Goal: Contribute content: Add original content to the website for others to see

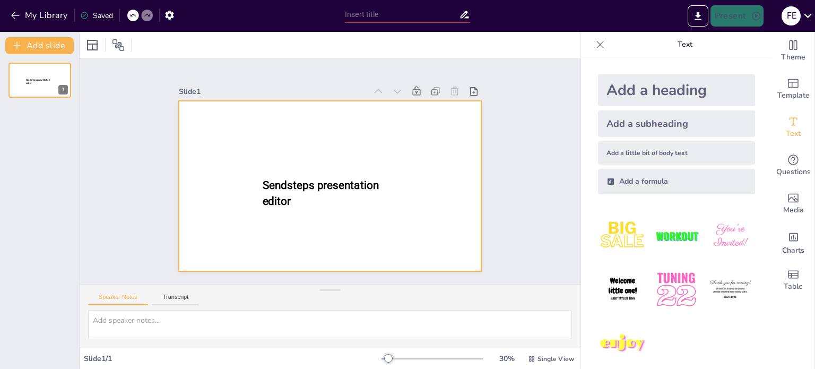
type input "New Sendsteps"
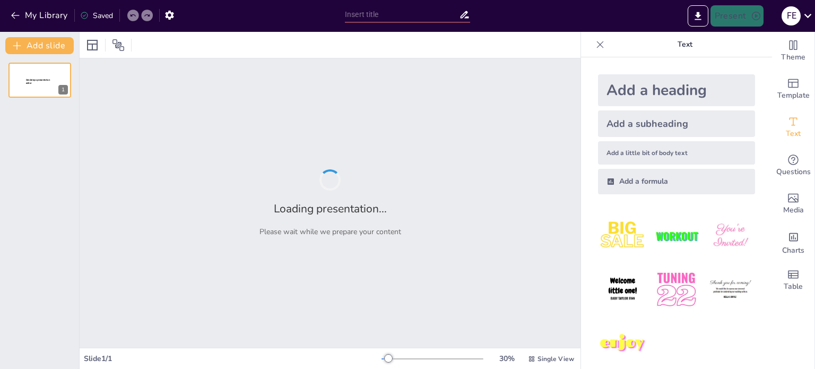
type input "Diseño Metodológico: Tipos de Estudio y Selección"
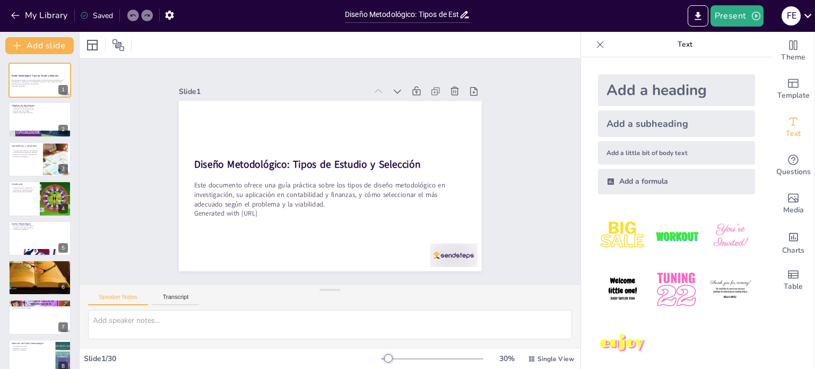
checkbox input "true"
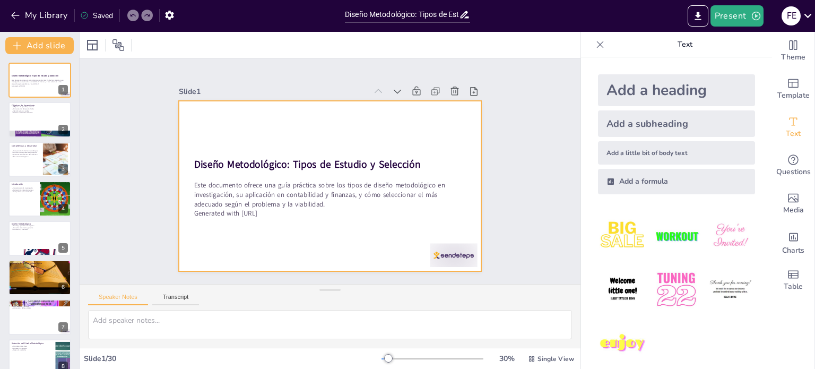
checkbox input "true"
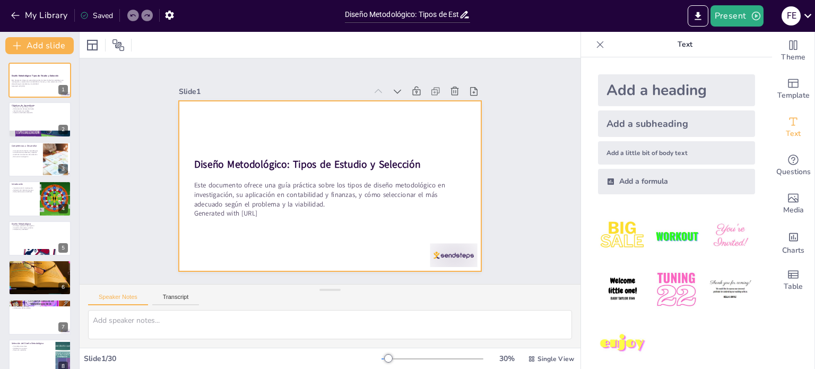
checkbox input "true"
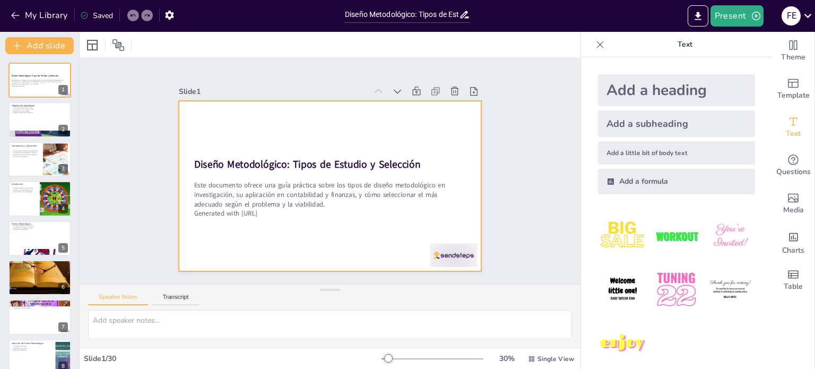
checkbox input "true"
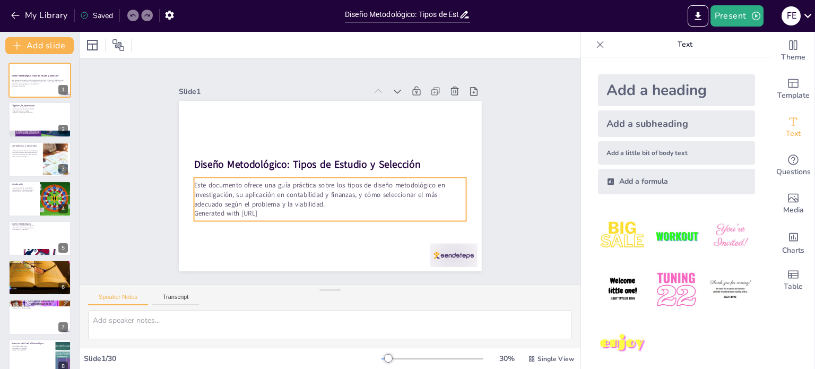
checkbox input "true"
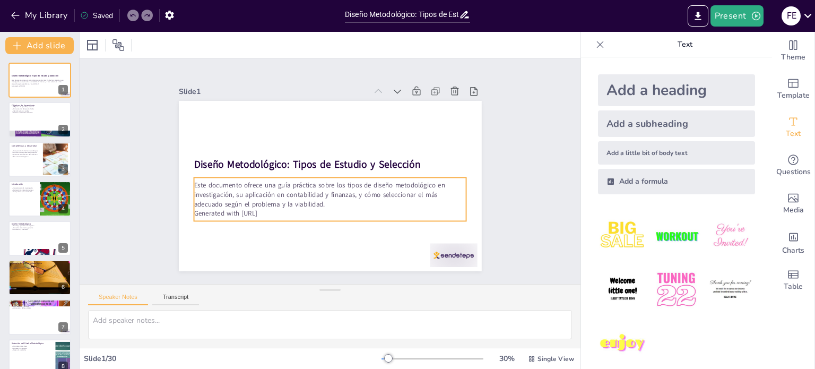
checkbox input "true"
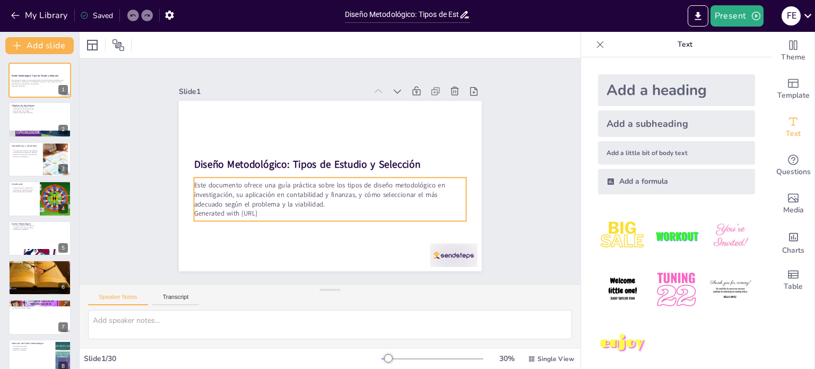
checkbox input "true"
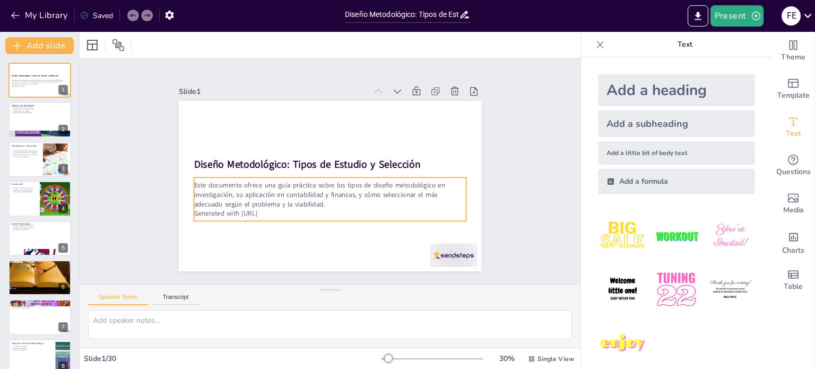
checkbox input "true"
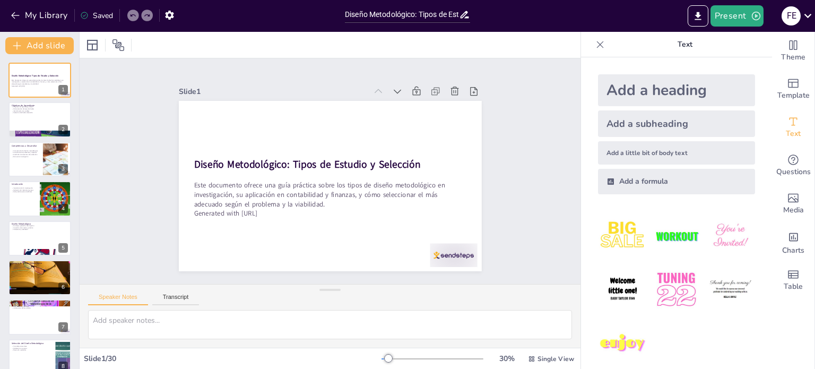
checkbox input "true"
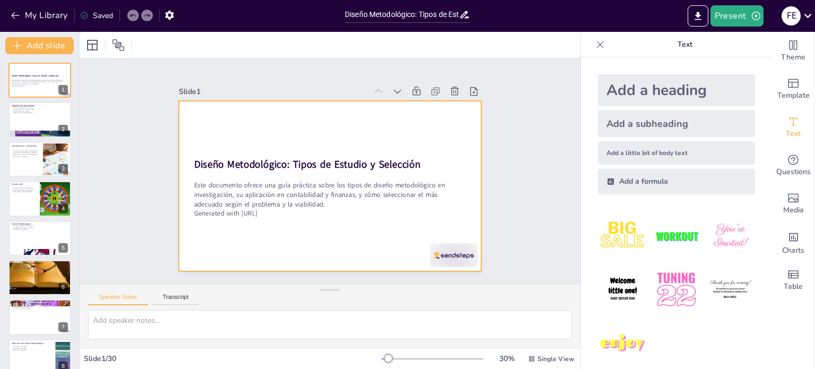
checkbox input "true"
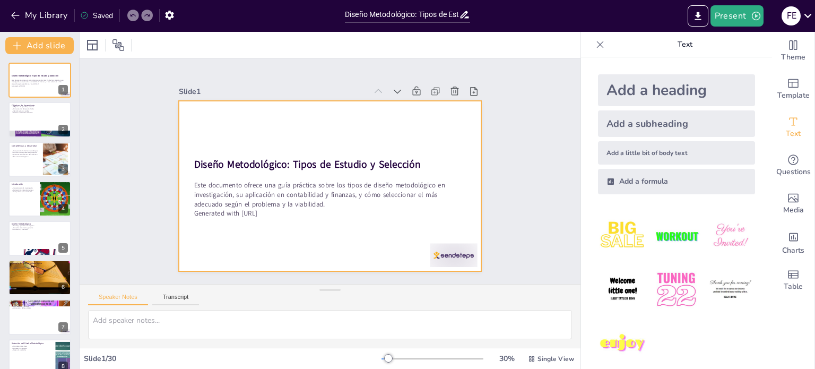
checkbox input "true"
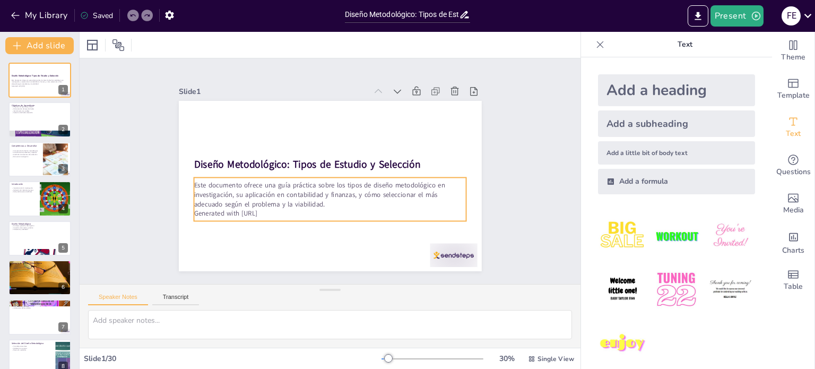
checkbox input "true"
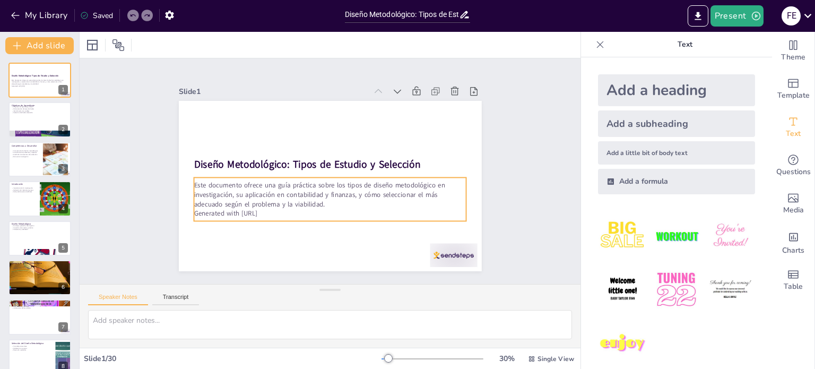
checkbox input "true"
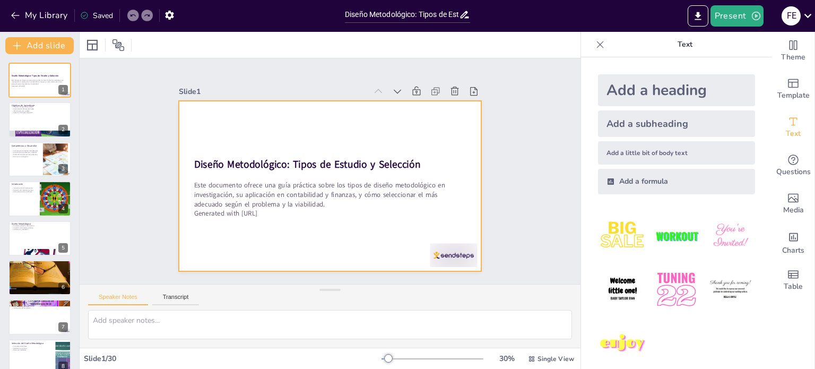
checkbox input "true"
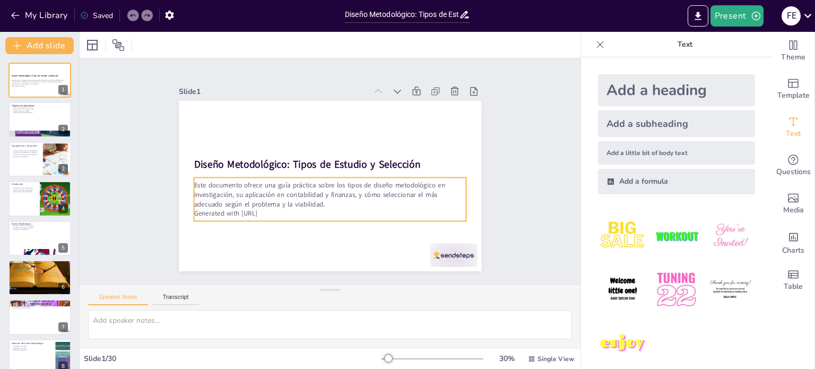
checkbox input "true"
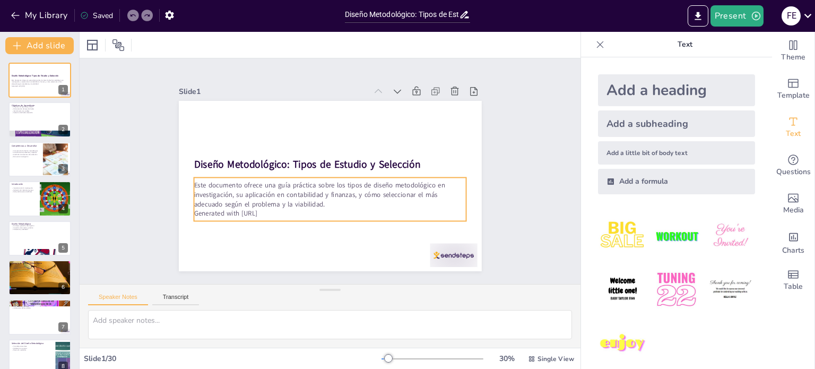
checkbox input "true"
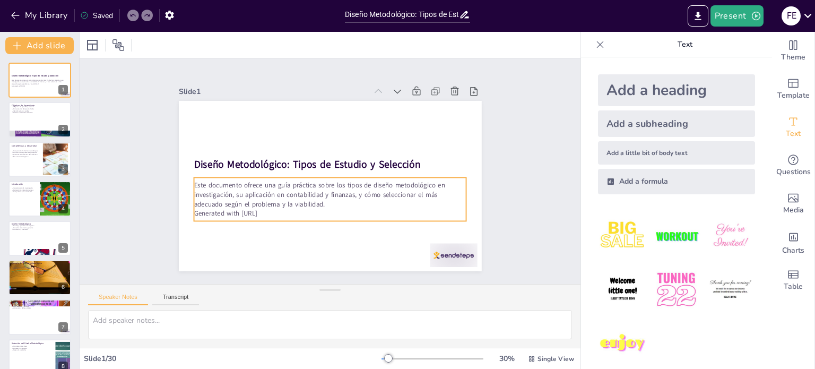
checkbox input "true"
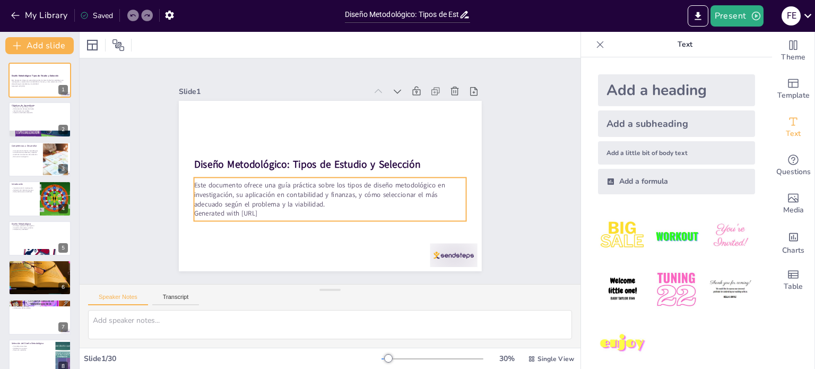
checkbox input "true"
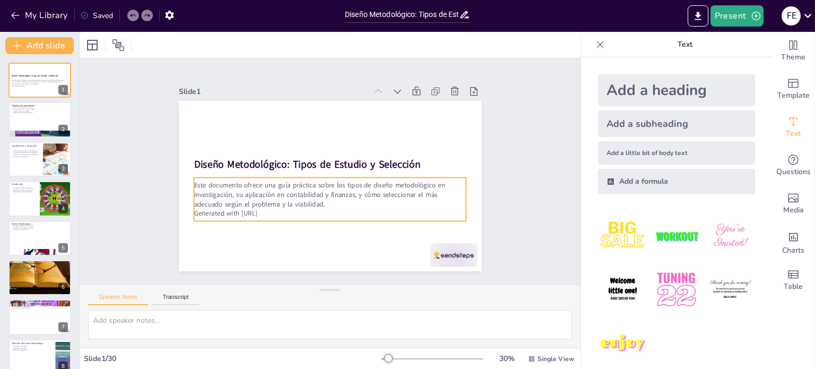
checkbox input "true"
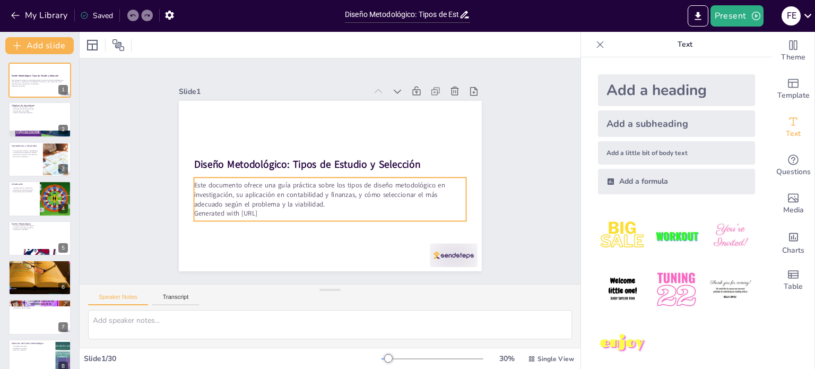
checkbox input "true"
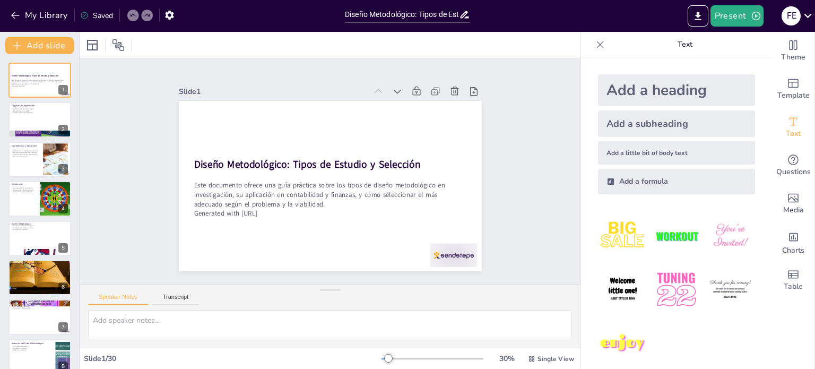
checkbox input "true"
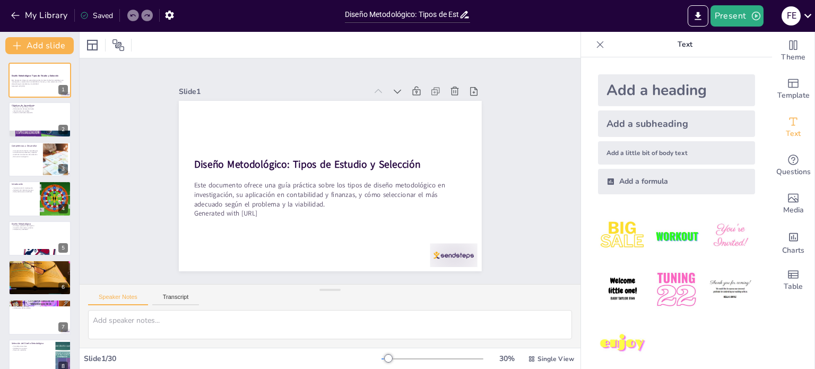
checkbox input "true"
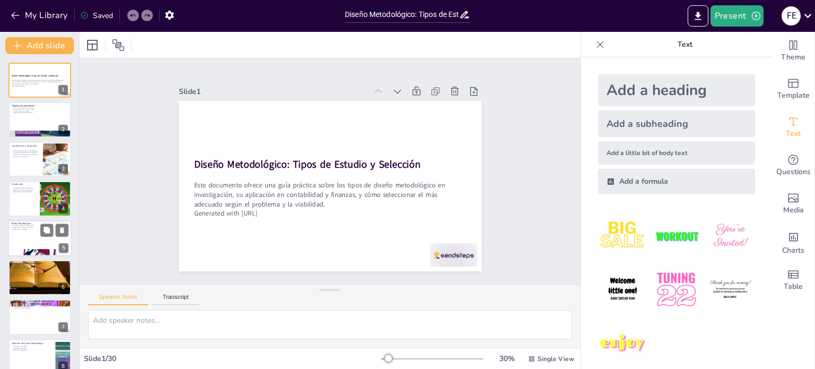
checkbox input "true"
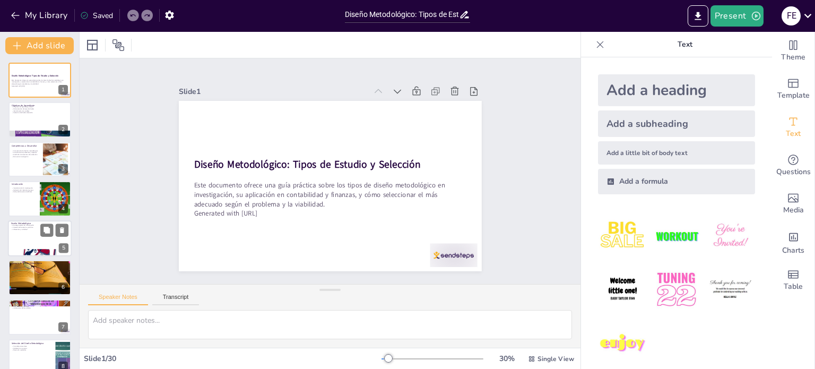
checkbox input "true"
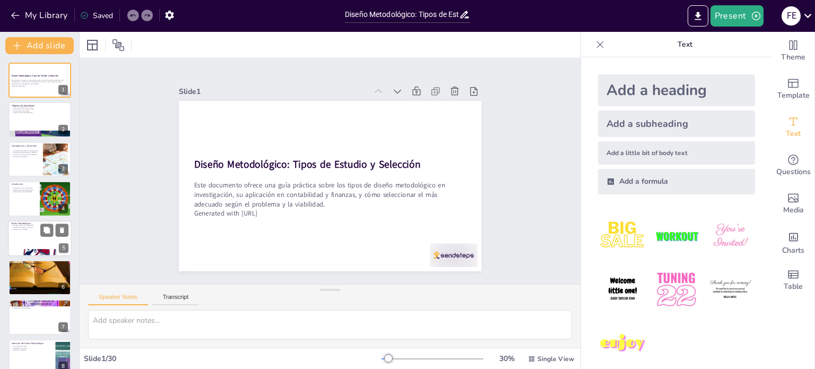
checkbox input "true"
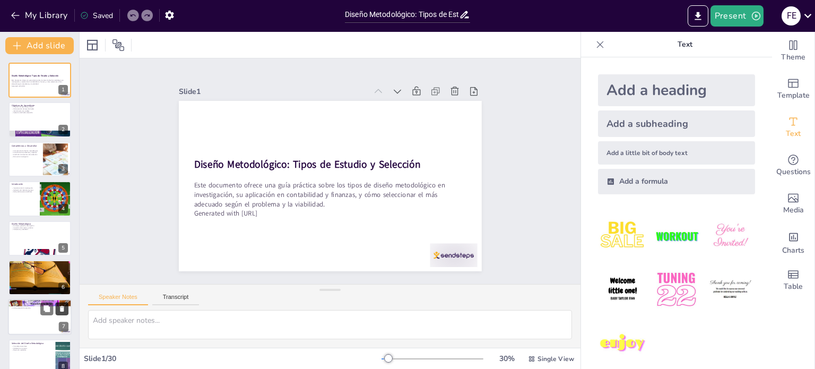
checkbox input "true"
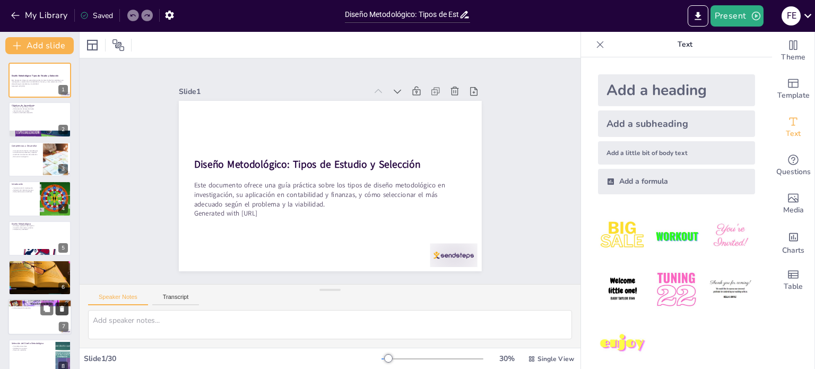
checkbox input "true"
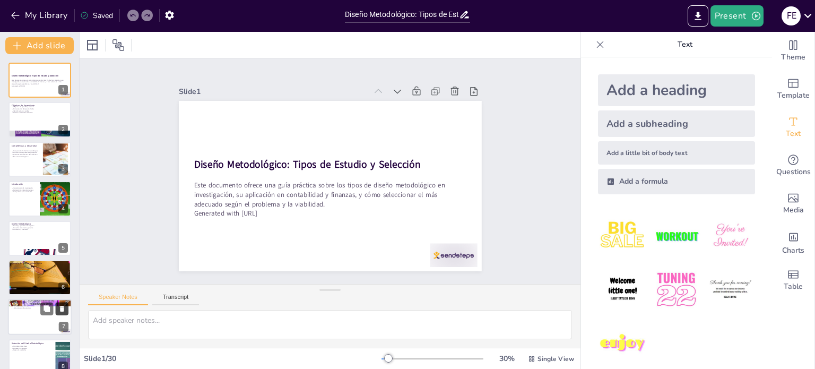
checkbox input "true"
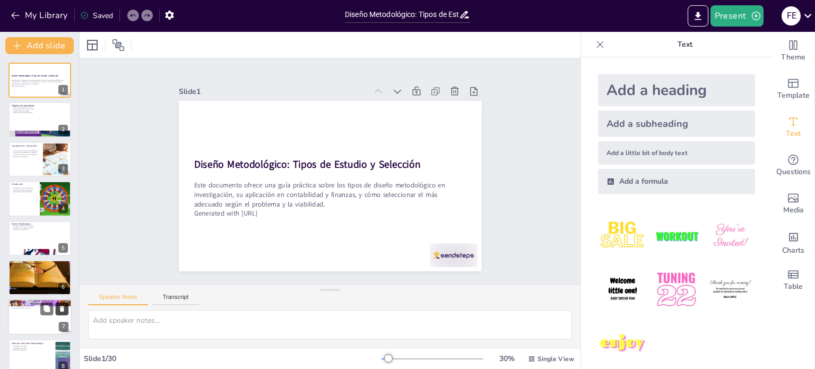
checkbox input "true"
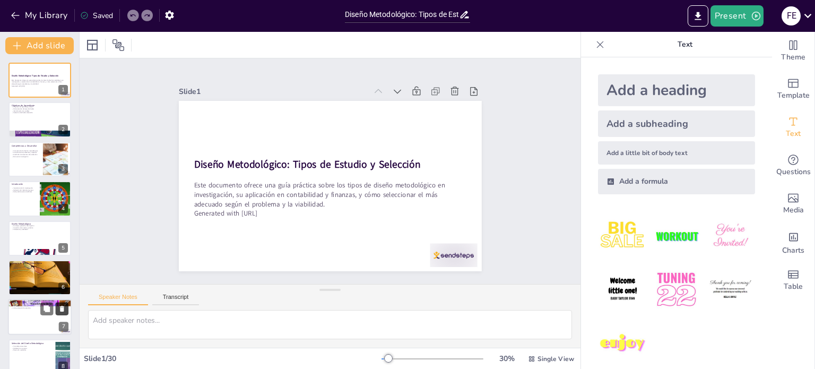
checkbox input "true"
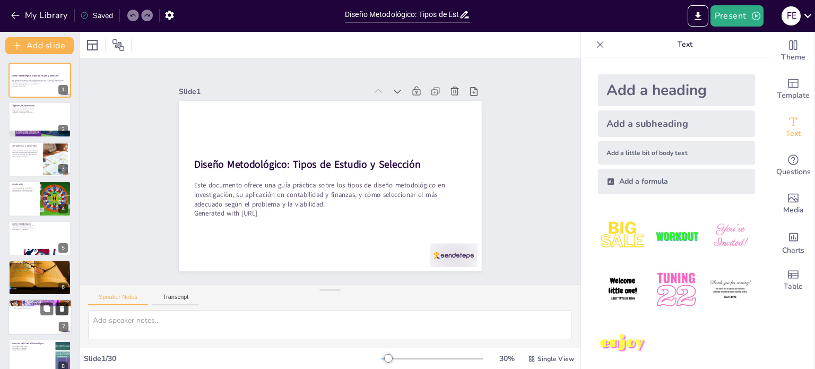
checkbox input "true"
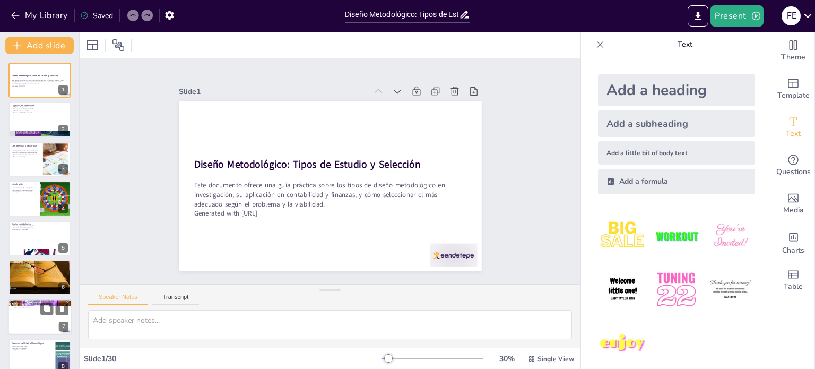
checkbox input "true"
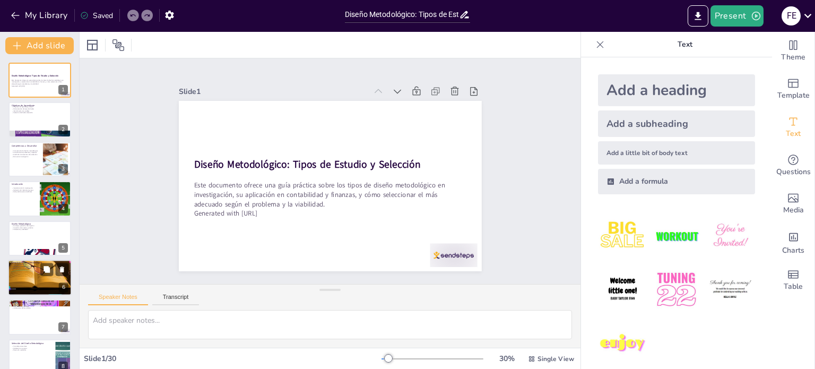
checkbox input "true"
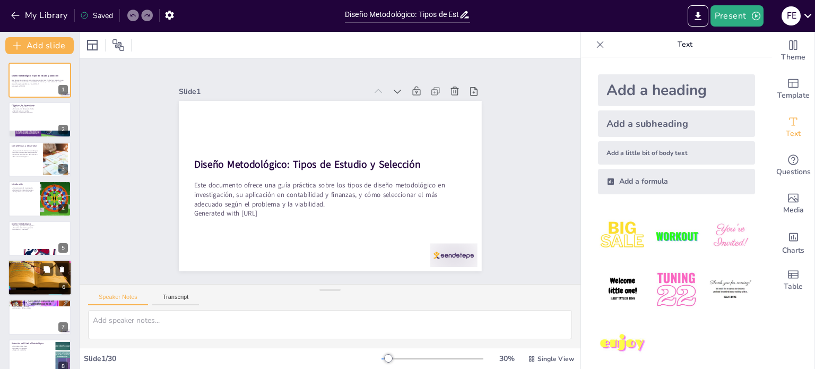
checkbox input "true"
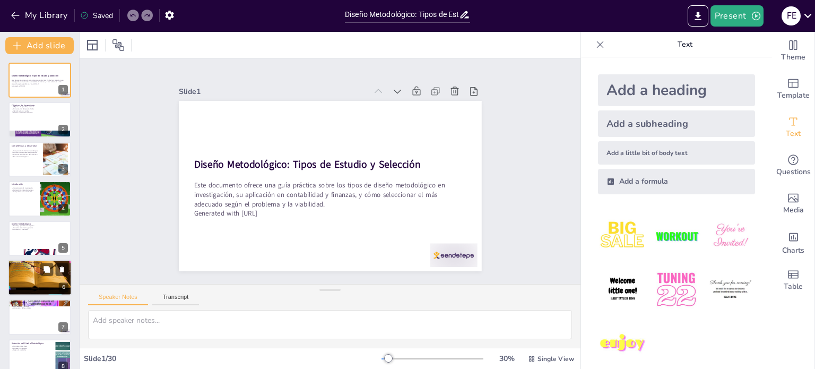
checkbox input "true"
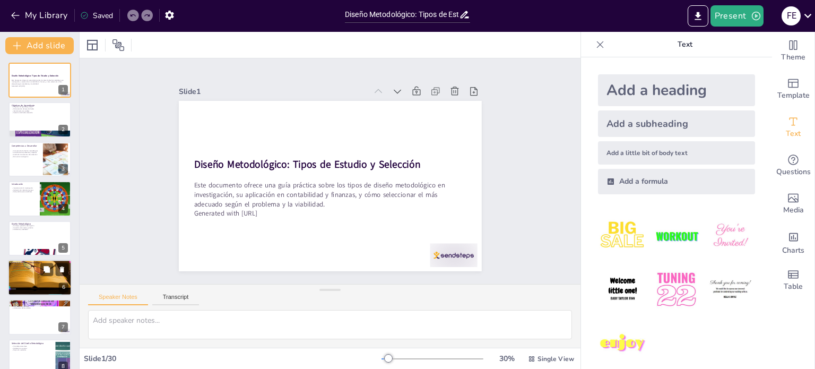
checkbox input "true"
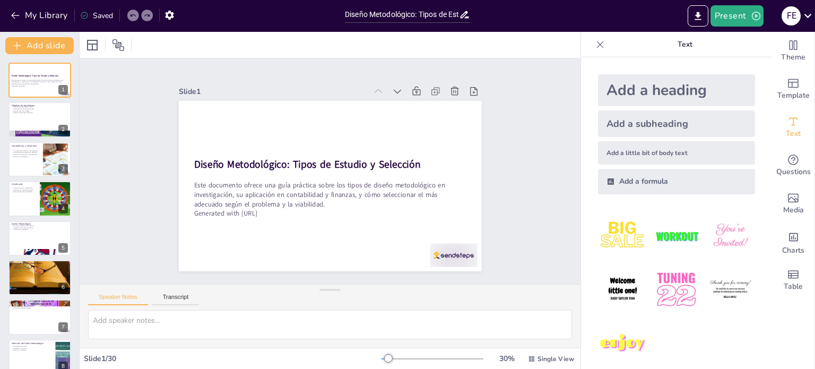
checkbox input "true"
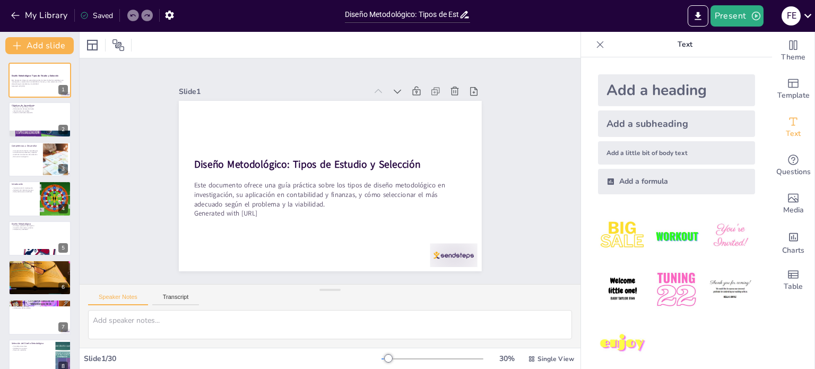
checkbox input "true"
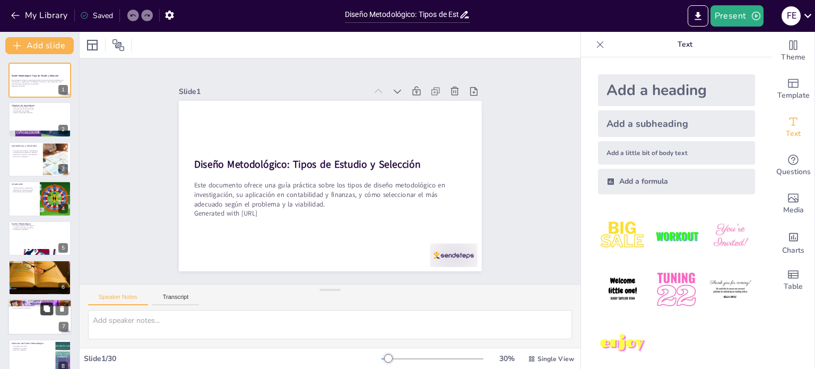
checkbox input "true"
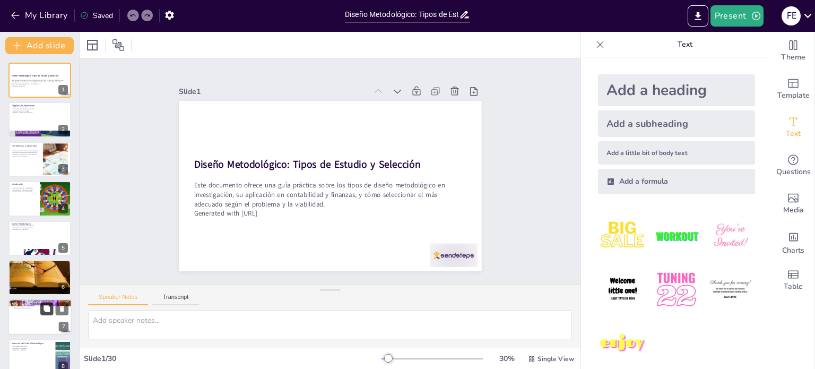
checkbox input "true"
click at [43, 110] on icon at bounding box center [46, 111] width 7 height 7
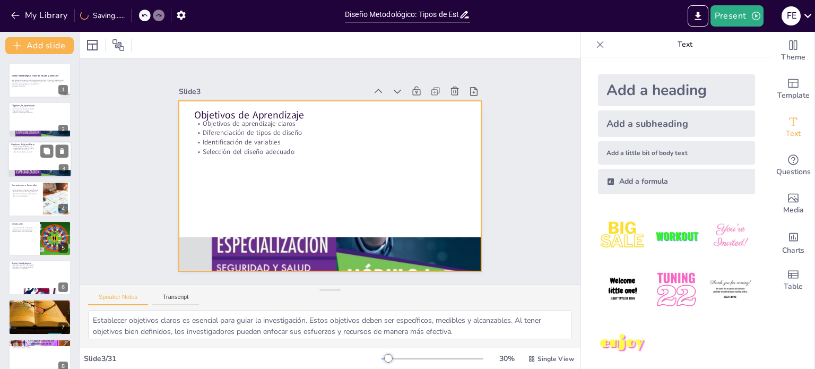
click at [28, 161] on div at bounding box center [40, 159] width 64 height 36
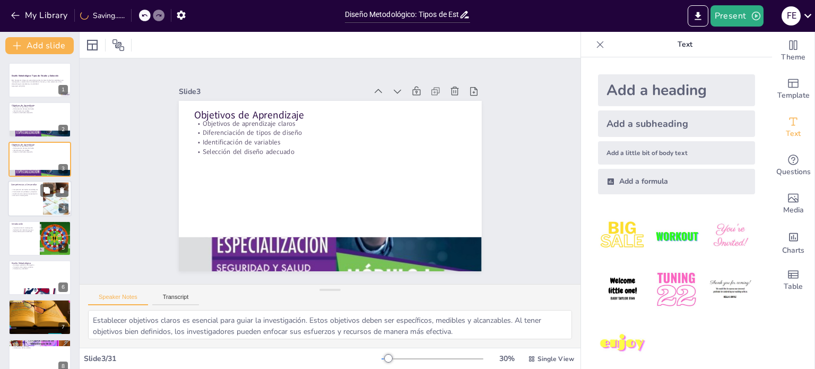
click at [42, 197] on div at bounding box center [40, 198] width 64 height 36
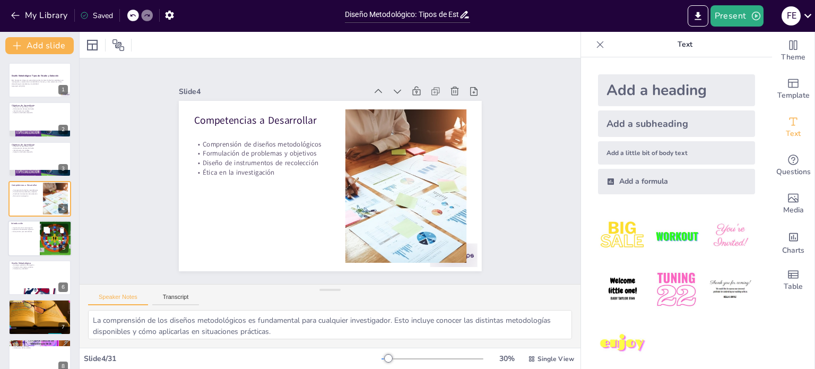
click at [31, 233] on div "Importancia de la investigación Aplicación de métodos rigurosos Guía práctica p…" at bounding box center [23, 229] width 25 height 9
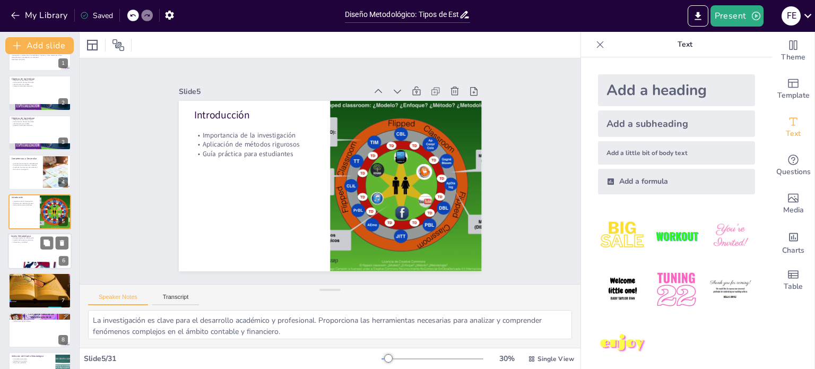
click at [38, 258] on div at bounding box center [40, 251] width 64 height 36
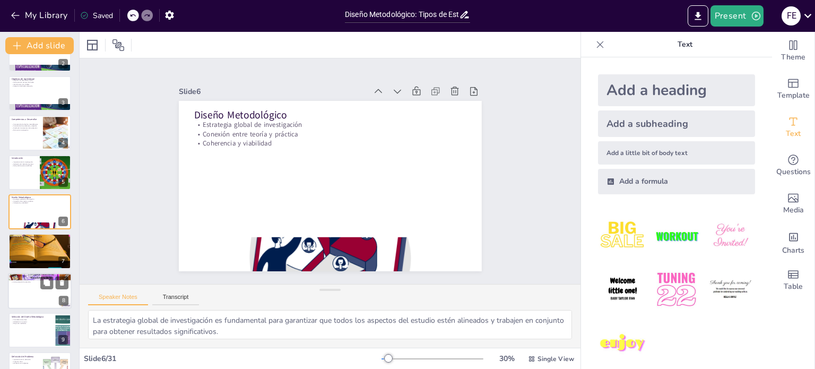
click at [27, 294] on div at bounding box center [40, 291] width 64 height 36
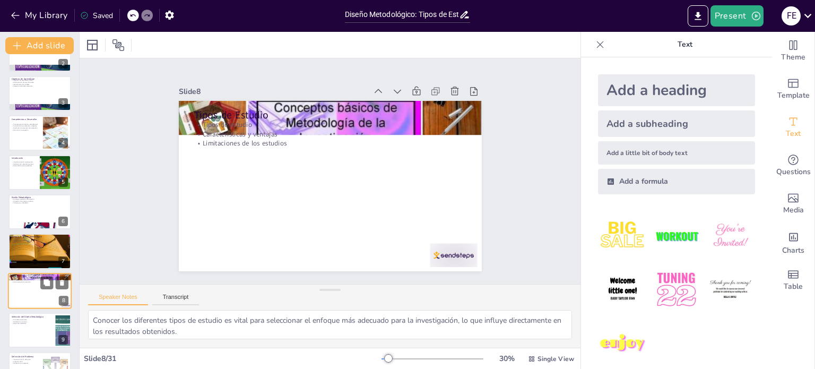
scroll to position [145, 0]
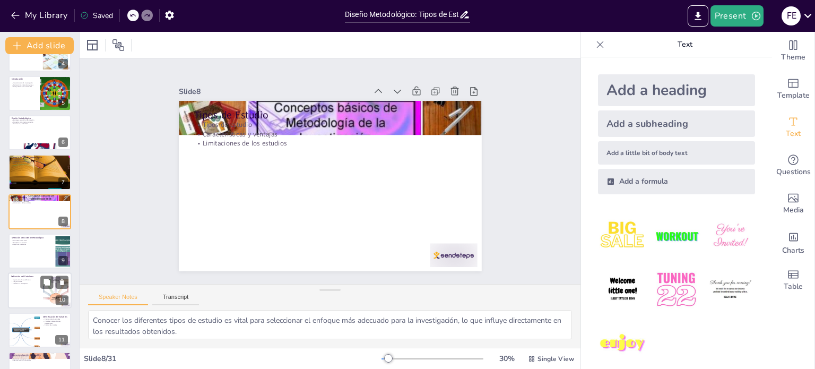
click at [39, 283] on p "Alineación con objetivos" at bounding box center [25, 284] width 29 height 2
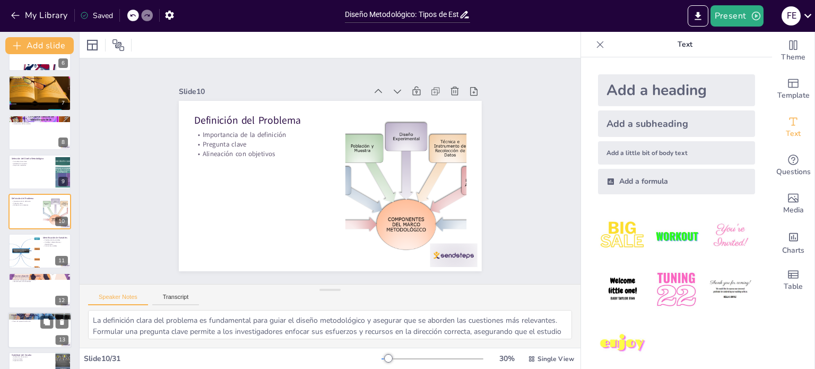
click at [43, 333] on div at bounding box center [40, 330] width 64 height 36
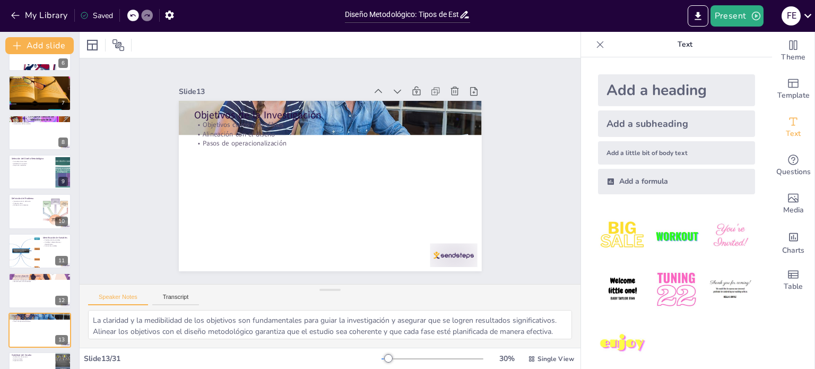
scroll to position [342, 0]
